Goal: Task Accomplishment & Management: Complete application form

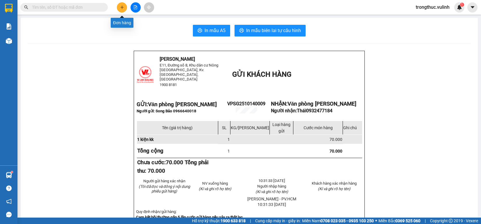
click at [123, 6] on button at bounding box center [122, 7] width 10 height 10
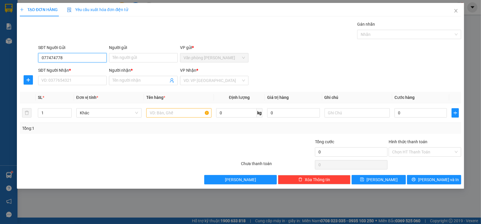
type input "0774747788"
click at [71, 71] on div "0774747788 - Tiến" at bounding box center [72, 69] width 61 height 6
type input "Tiến"
type input "0909101288"
type input "Đông"
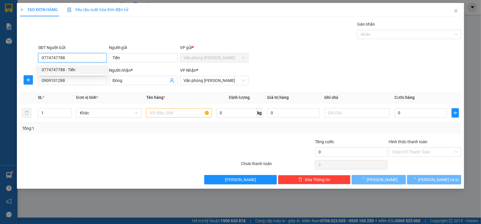
type input "70.000"
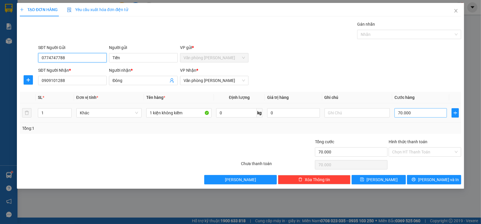
type input "0774747788"
click at [405, 115] on input "70.000" at bounding box center [421, 112] width 53 height 9
type input "0"
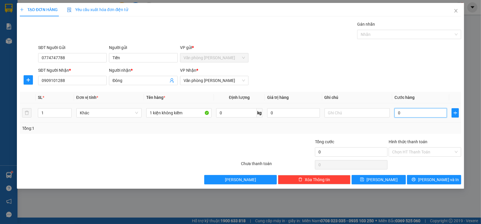
type input "60"
type input "600"
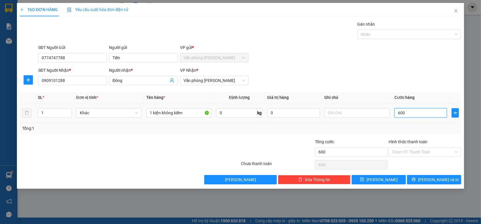
type input "6.000"
type input "60.000"
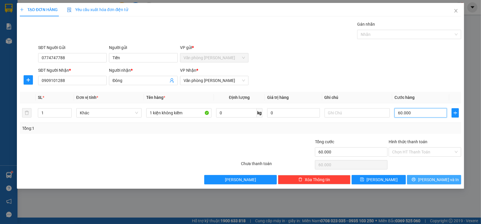
type input "60.000"
click at [432, 175] on button "[PERSON_NAME] và In" at bounding box center [434, 179] width 54 height 9
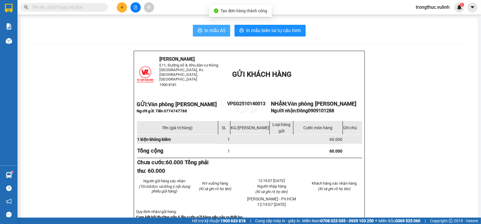
click at [198, 33] on span "printer" at bounding box center [200, 31] width 5 height 6
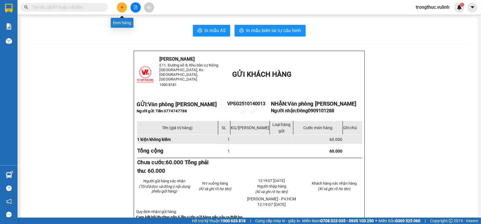
click at [121, 5] on icon "plus" at bounding box center [122, 7] width 4 height 4
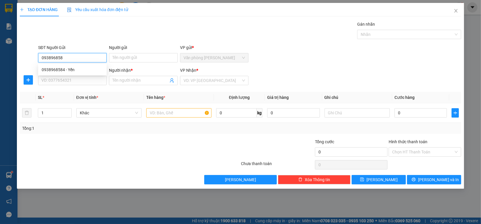
type input "0938968584"
click at [77, 71] on div "0938968584 - Yến" at bounding box center [72, 69] width 61 height 6
type input "Yến"
type input "0926682681"
type input "Trang"
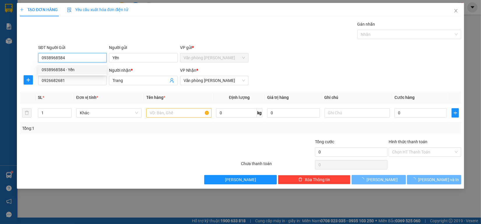
type input "80.000"
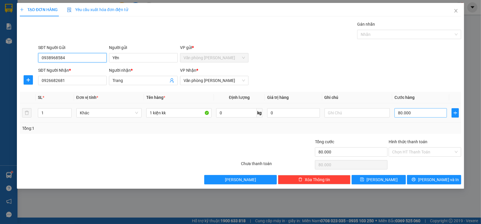
type input "0938968584"
click at [417, 112] on input "80.000" at bounding box center [421, 112] width 53 height 9
type input "0"
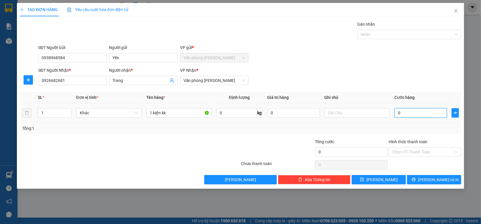
type input "0"
type input "40"
type input "400"
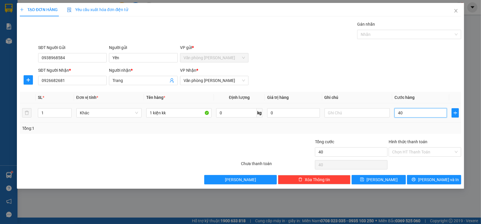
type input "400"
type input "4.000"
type input "40.000"
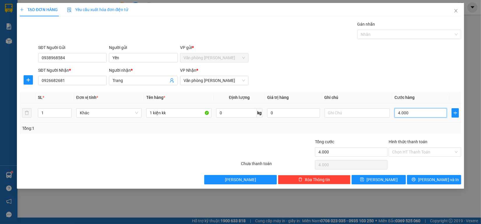
type input "40.000"
click at [419, 177] on button "[PERSON_NAME] và In" at bounding box center [434, 179] width 54 height 9
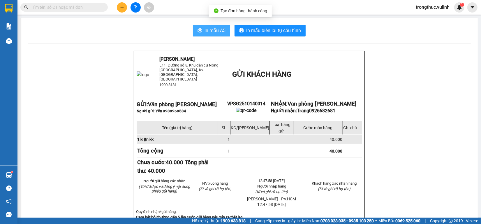
click at [200, 34] on button "In mẫu A5" at bounding box center [211, 31] width 37 height 12
